Goal: Find specific fact: Find specific fact

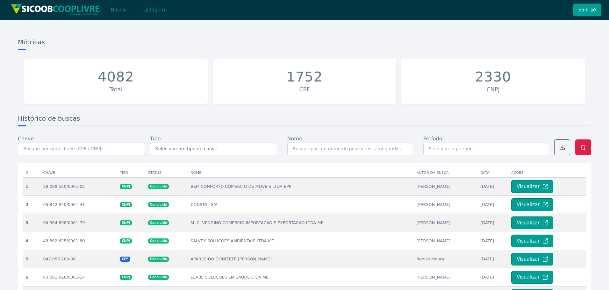
click at [121, 13] on button "Buscar" at bounding box center [118, 10] width 27 height 13
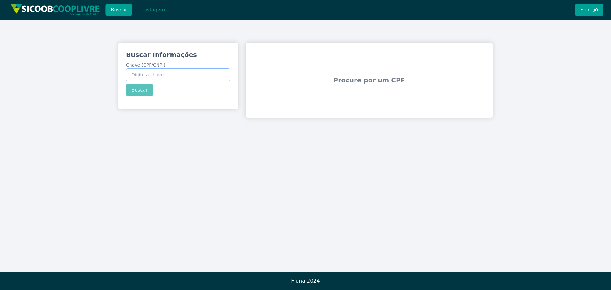
click at [154, 74] on input "Chave (CPF/CNPJ)" at bounding box center [178, 74] width 104 height 13
paste input "37.760.177/0001-04"
type input "37.760.177/0001-04"
click at [135, 90] on div "Buscar Informações Chave (CPF/CNPJ) 37.760.177/0001-04 Buscar" at bounding box center [178, 73] width 120 height 61
click at [139, 90] on button "Buscar" at bounding box center [139, 90] width 27 height 13
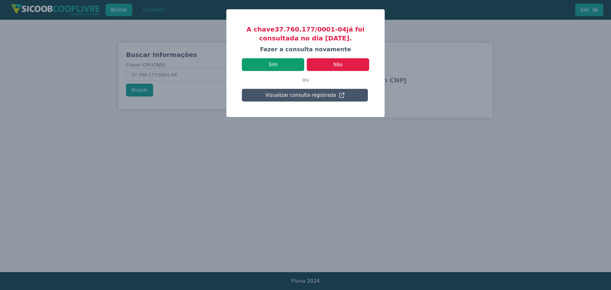
click at [279, 63] on button "Sim" at bounding box center [273, 64] width 62 height 13
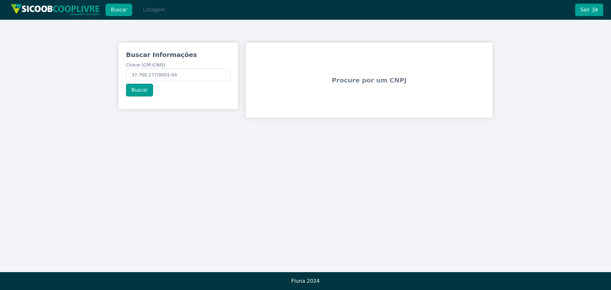
click at [142, 8] on button "Listagem" at bounding box center [154, 10] width 33 height 13
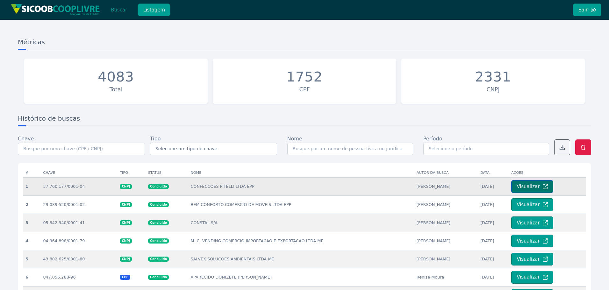
click at [529, 188] on button "Visualizar" at bounding box center [532, 186] width 42 height 13
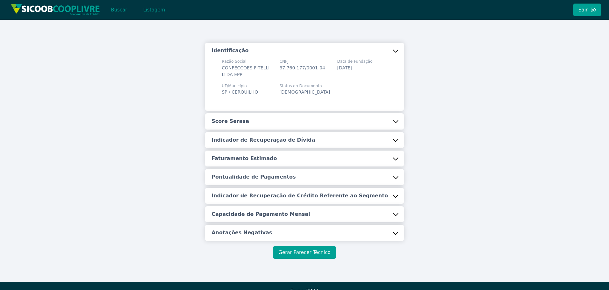
click at [301, 249] on button "Gerar Parecer Técnico" at bounding box center [304, 252] width 63 height 13
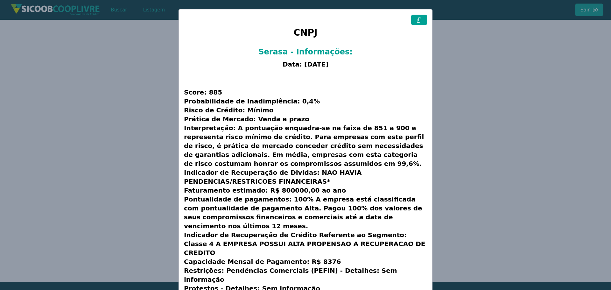
click at [421, 19] on button at bounding box center [419, 20] width 16 height 11
